Goal: Transaction & Acquisition: Purchase product/service

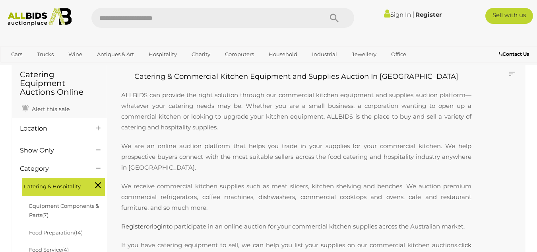
scroll to position [79, 0]
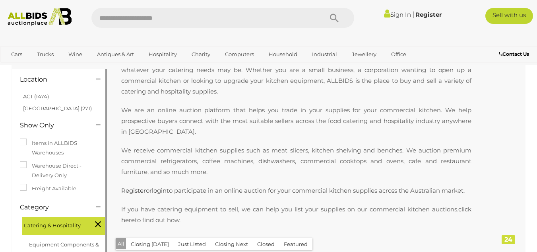
click at [25, 95] on link "ACT (1474)" at bounding box center [36, 96] width 26 height 6
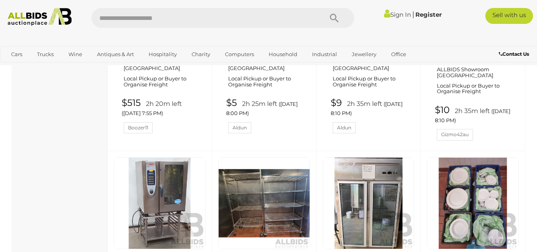
scroll to position [1272, 0]
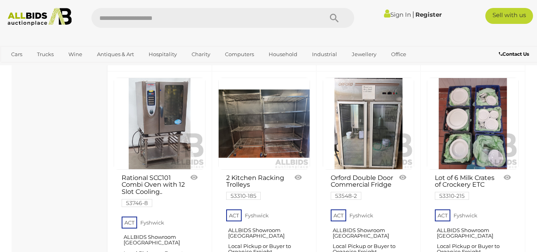
click at [516, 172] on div "Lot of 6 Milk Crates of Crockery ETC 53310-215" at bounding box center [472, 194] width 105 height 247
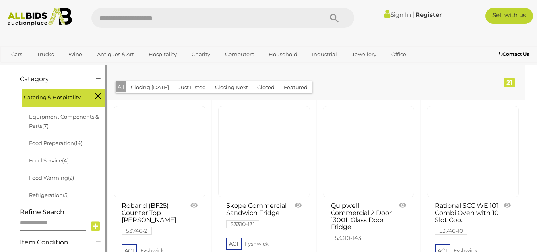
scroll to position [0, 0]
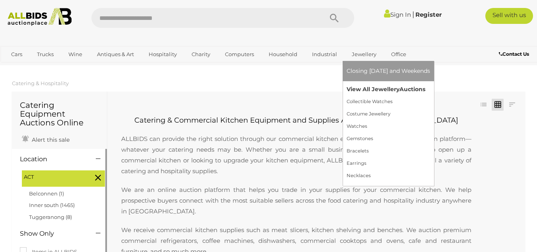
click at [371, 87] on link "View All Jewellery Auctions" at bounding box center [388, 89] width 83 height 12
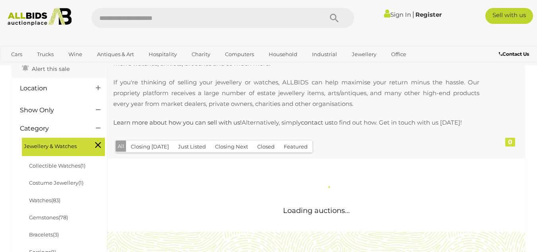
scroll to position [199, 0]
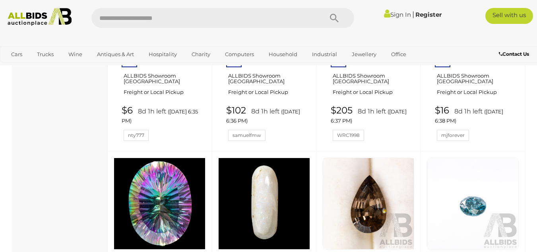
scroll to position [6048, 0]
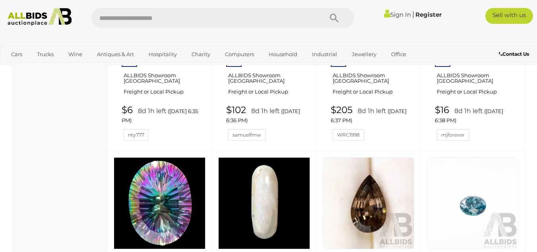
click at [481, 157] on link at bounding box center [473, 203] width 92 height 92
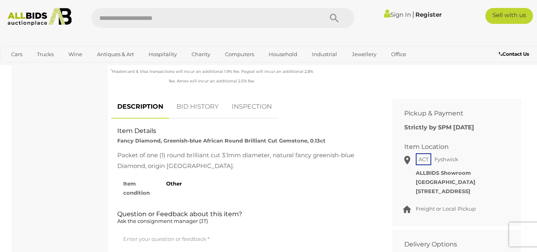
scroll to position [238, 0]
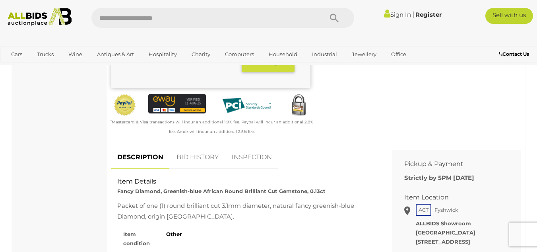
click at [208, 159] on link "BID HISTORY" at bounding box center [197, 156] width 54 height 23
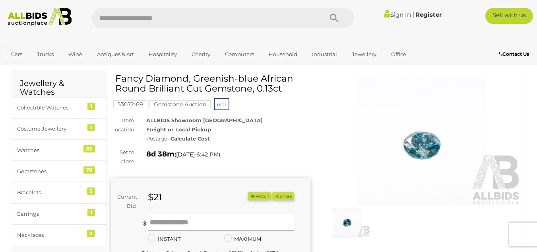
scroll to position [0, 0]
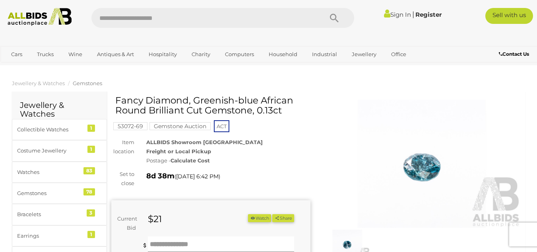
click at [412, 173] on img at bounding box center [421, 163] width 199 height 128
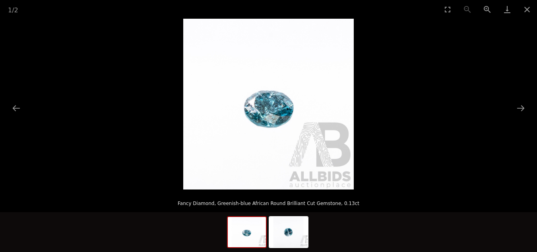
click at [265, 111] on img at bounding box center [268, 104] width 170 height 170
click at [488, 8] on button "Zoom in" at bounding box center [487, 9] width 20 height 19
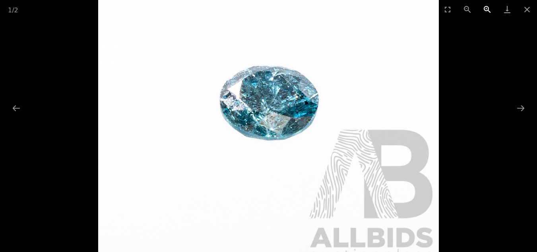
click at [488, 8] on button "Zoom in" at bounding box center [487, 9] width 20 height 19
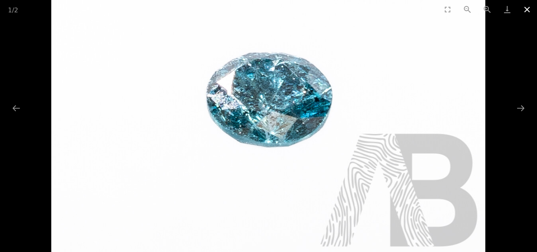
click at [527, 9] on button "Close gallery" at bounding box center [527, 9] width 20 height 19
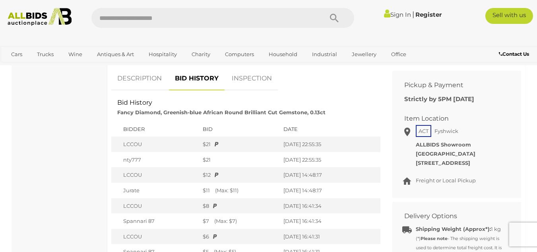
scroll to position [318, 0]
click at [142, 78] on link "DESCRIPTION" at bounding box center [139, 77] width 56 height 23
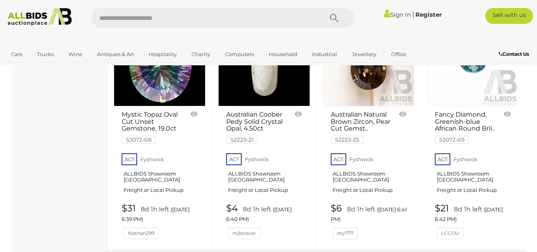
scroll to position [6194, 0]
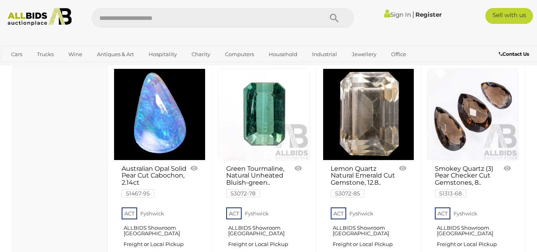
scroll to position [1165, 0]
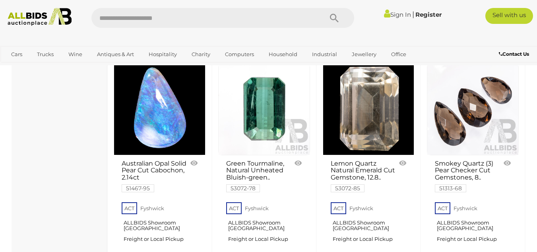
click at [122, 21] on input "text" at bounding box center [202, 18] width 223 height 20
type input "*****"
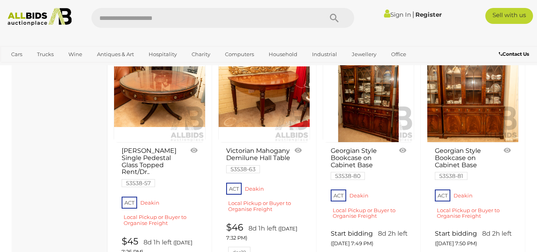
scroll to position [1510, 0]
